Goal: Transaction & Acquisition: Purchase product/service

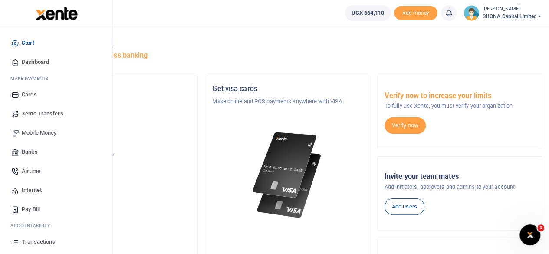
click at [34, 132] on span "Mobile Money" at bounding box center [39, 133] width 35 height 9
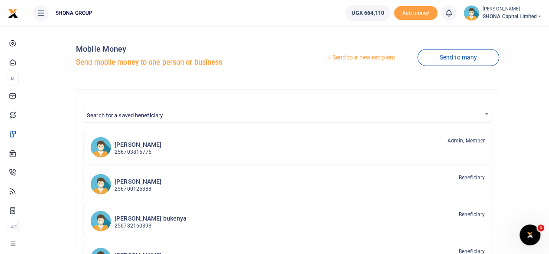
click at [339, 59] on link "Send to a new recipient" at bounding box center [360, 58] width 113 height 16
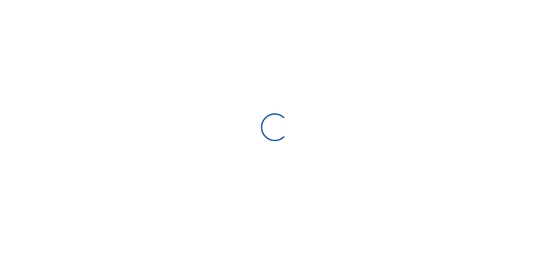
select select "Loading bundles"
select select
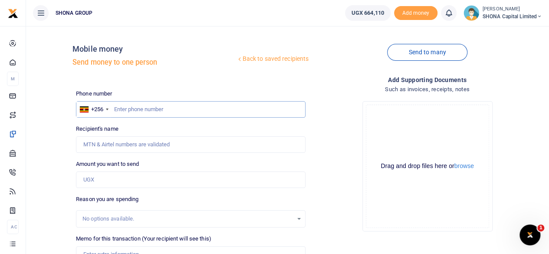
click at [146, 110] on input "text" at bounding box center [191, 109] width 230 height 16
type input "0788660011"
type input "Edwig Nasaka"
type input "0788660011"
click at [112, 182] on input "Amount you want to send" at bounding box center [191, 179] width 230 height 16
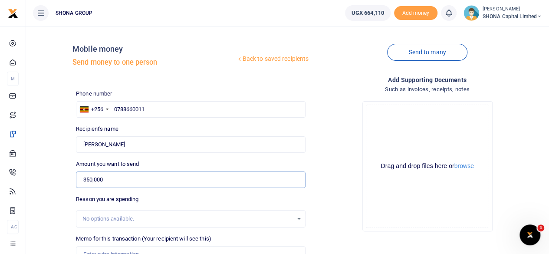
type input "350,000"
click at [267, 239] on div "Memo for this transaction (Your recipient will see this) Reason is required. 0/…" at bounding box center [191, 248] width 230 height 28
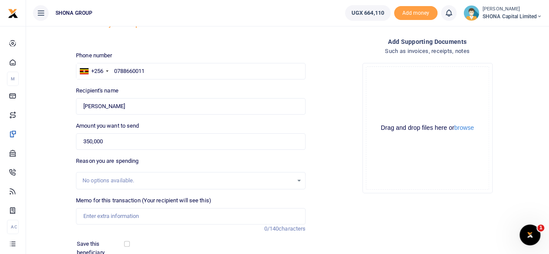
scroll to position [52, 0]
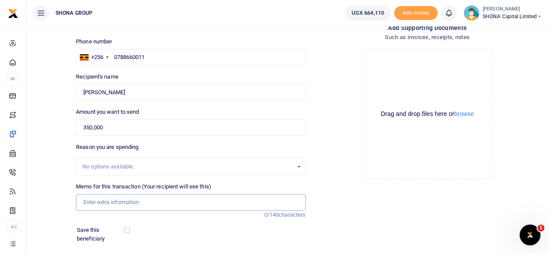
click at [166, 205] on input "Memo for this transaction (Your recipient will see this)" at bounding box center [191, 202] width 230 height 16
click at [254, 203] on input "BNI Monthly Champion Chapter contributions for the month of June 2025" at bounding box center [191, 202] width 230 height 16
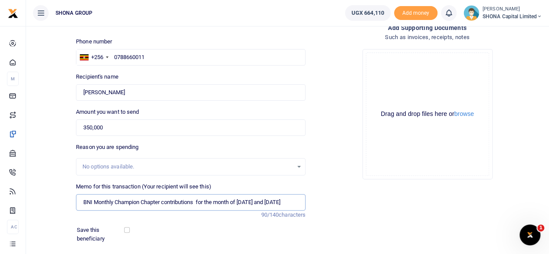
scroll to position [0, 54]
type input "BNI Monthly Champion Chapter contributions for the month of August and Septembe…"
click at [127, 230] on input "checkbox" at bounding box center [127, 230] width 6 height 6
checkbox input "true"
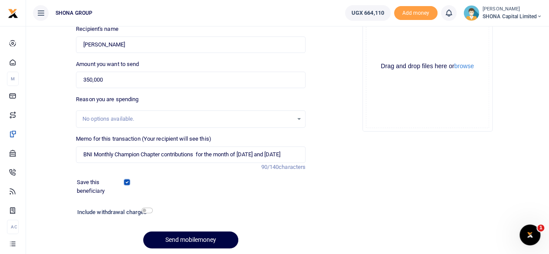
scroll to position [129, 0]
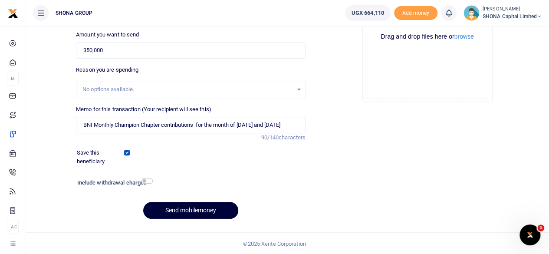
click at [181, 208] on button "Send mobilemoney" at bounding box center [190, 210] width 95 height 17
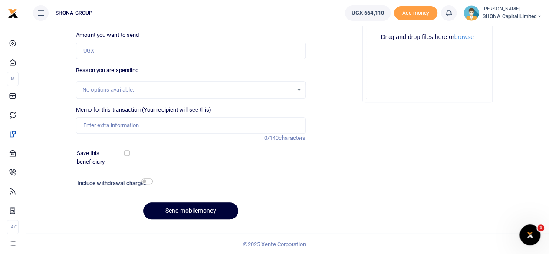
click at [181, 208] on button "Send mobilemoney" at bounding box center [190, 210] width 95 height 17
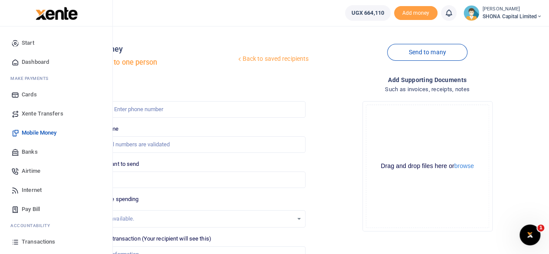
click at [36, 241] on span "Transactions" at bounding box center [38, 241] width 33 height 9
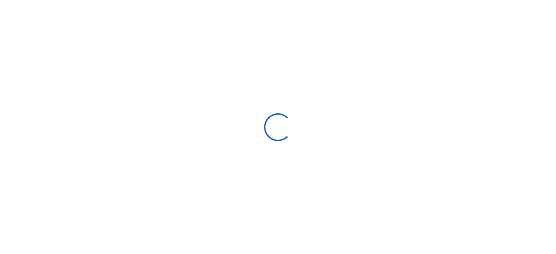
select select
type input "[DATE] - [DATE]"
